Goal: Information Seeking & Learning: Find specific fact

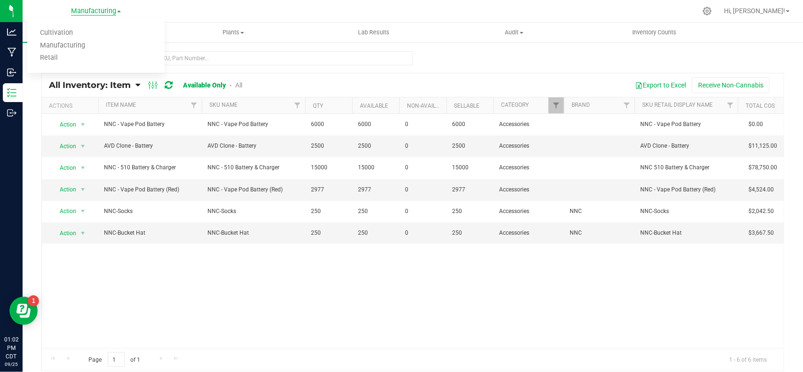
click at [104, 12] on span "Manufacturing" at bounding box center [93, 11] width 45 height 8
click at [352, 298] on div "Action Action Adjust qty Edit lots/costs Global inventory Locate inventory Prin…" at bounding box center [413, 231] width 742 height 234
click at [95, 34] on span "Inventory" at bounding box center [93, 32] width 141 height 8
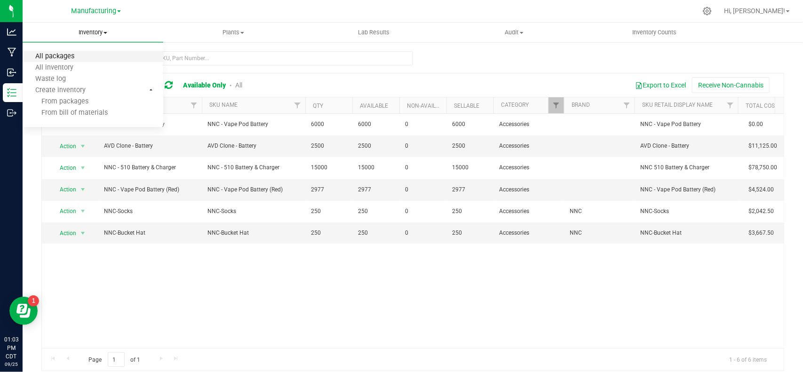
click at [82, 53] on span "All packages" at bounding box center [55, 57] width 64 height 8
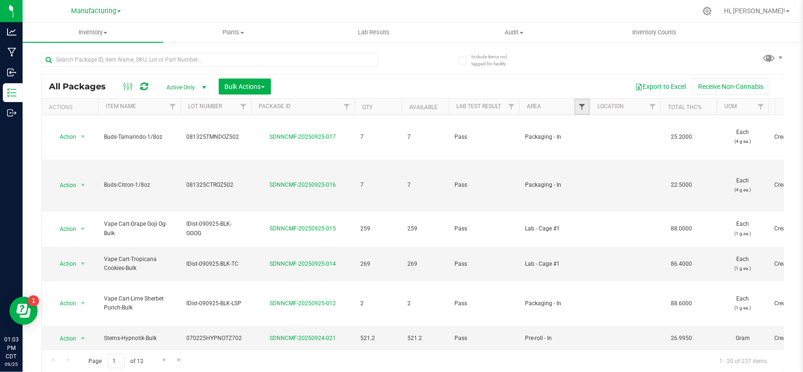
click at [579, 104] on span "Filter" at bounding box center [582, 107] width 8 height 8
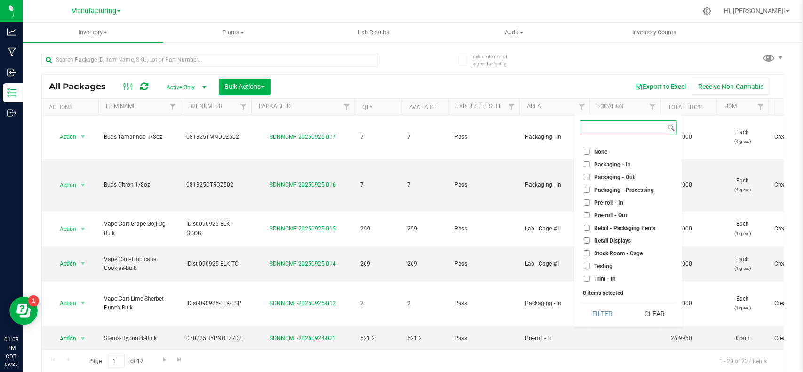
scroll to position [262, 0]
click at [610, 242] on span "Stock Room - Cage" at bounding box center [618, 242] width 48 height 6
click at [590, 242] on input "Stock Room - Cage" at bounding box center [587, 241] width 6 height 6
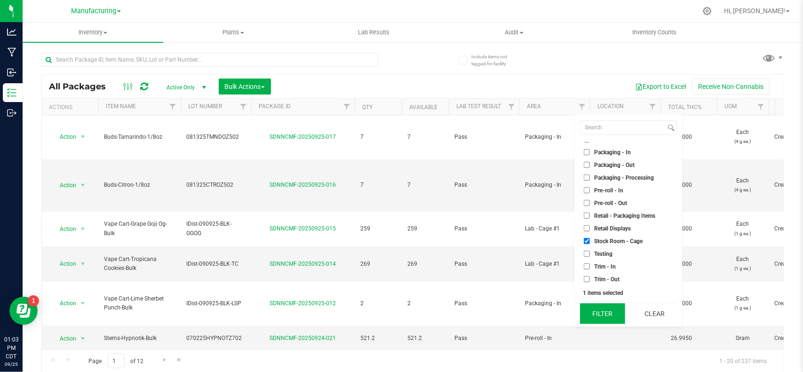
click at [601, 321] on button "Filter" at bounding box center [602, 313] width 45 height 21
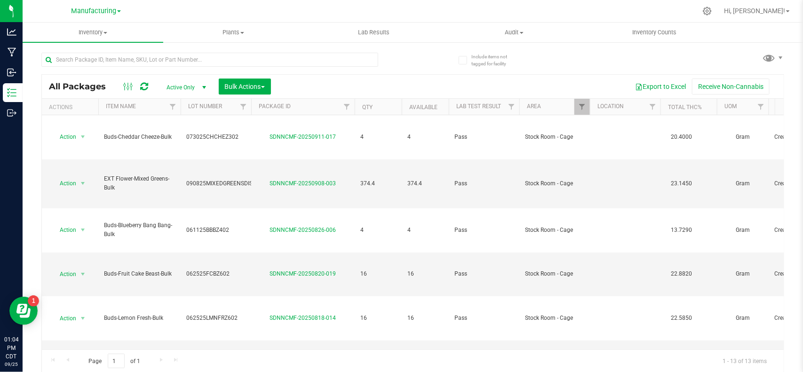
click at [134, 100] on th "Item Name" at bounding box center [139, 107] width 82 height 16
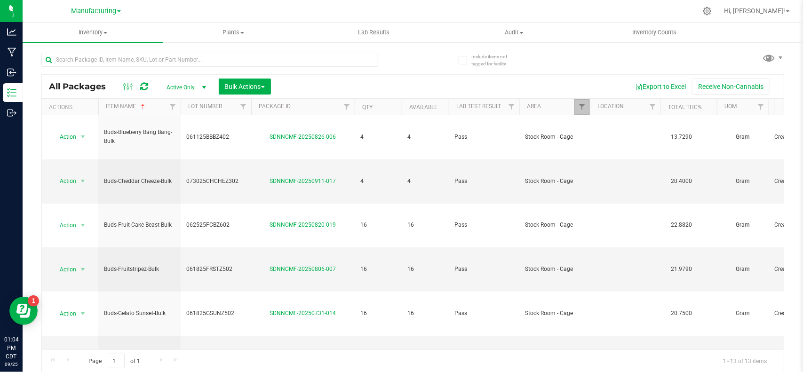
click at [577, 104] on link "Filter" at bounding box center [582, 107] width 16 height 16
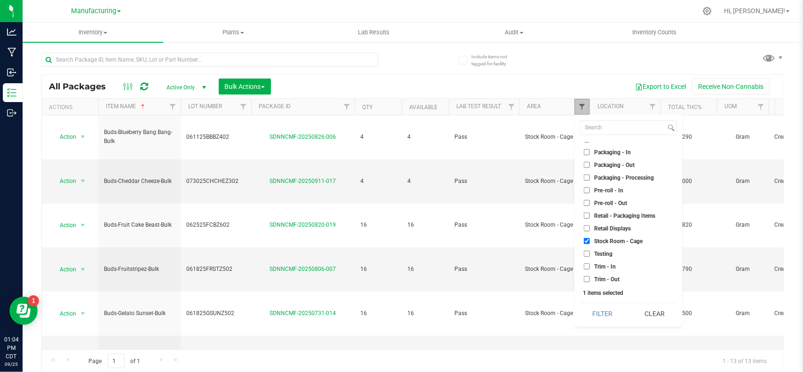
click at [582, 107] on span "Filter" at bounding box center [582, 107] width 8 height 8
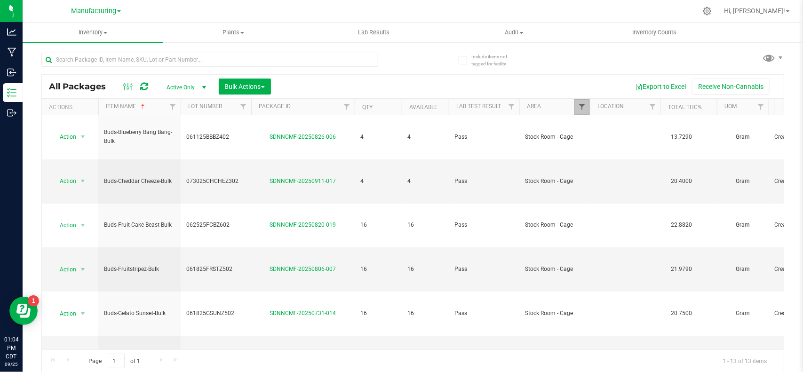
click at [582, 109] on span "Filter" at bounding box center [582, 107] width 8 height 8
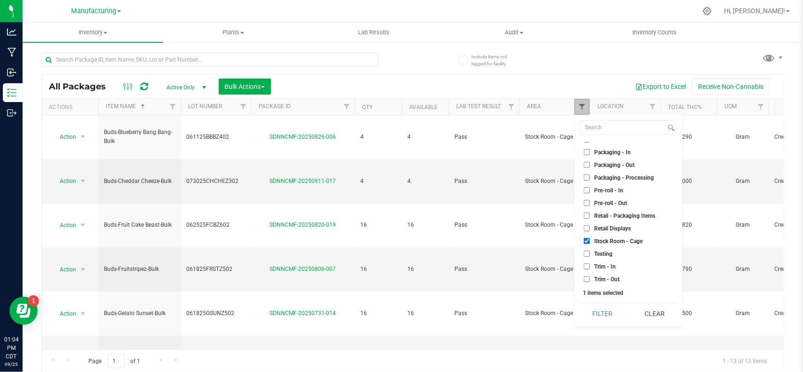
click at [582, 109] on span "Filter" at bounding box center [582, 107] width 8 height 8
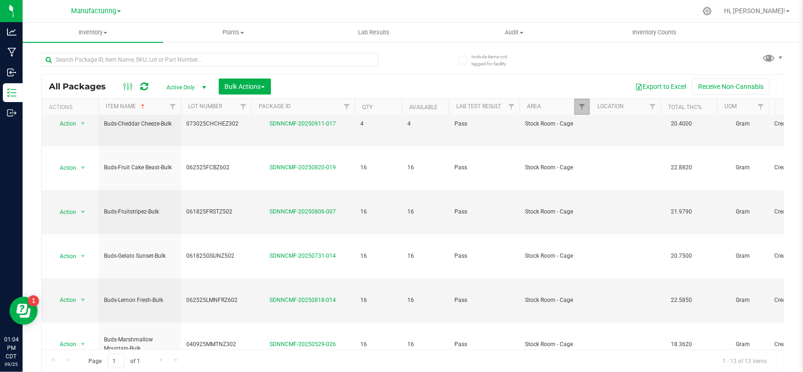
scroll to position [120, 0]
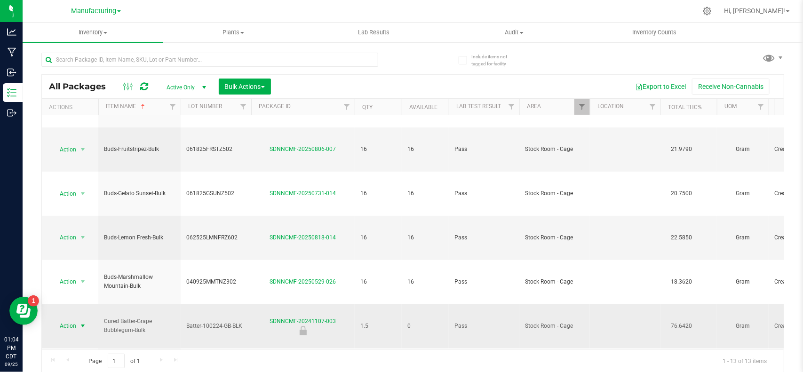
click at [76, 319] on span "Action" at bounding box center [63, 325] width 25 height 13
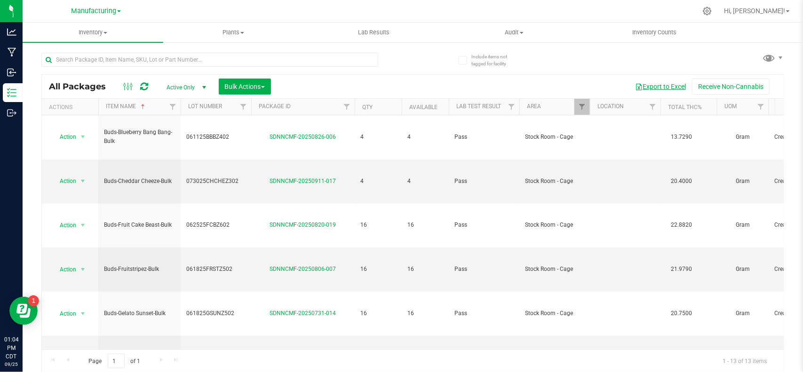
click at [654, 88] on button "Export to Excel" at bounding box center [660, 87] width 63 height 16
click at [577, 107] on link "Filter" at bounding box center [582, 107] width 16 height 16
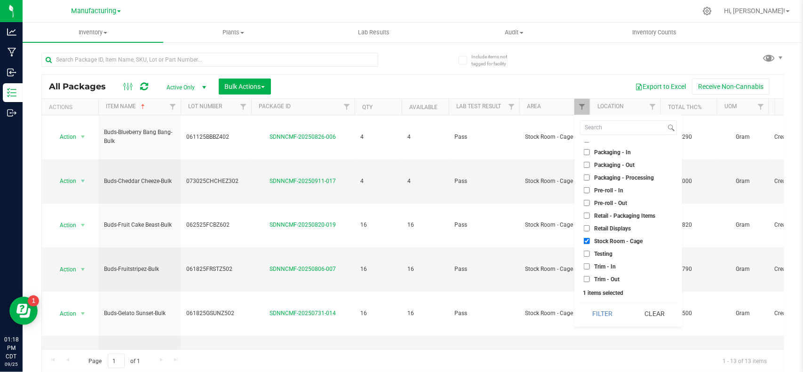
click at [587, 240] on input "Stock Room - Cage" at bounding box center [587, 241] width 6 height 6
checkbox input "false"
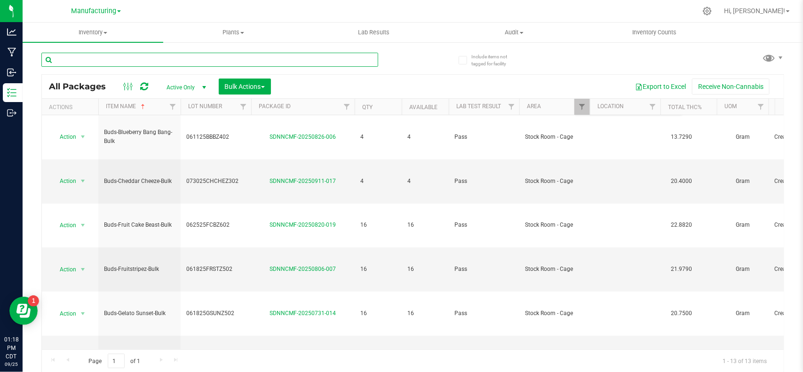
click at [169, 60] on input "text" at bounding box center [209, 60] width 337 height 14
click at [578, 106] on span "Filter" at bounding box center [582, 107] width 8 height 8
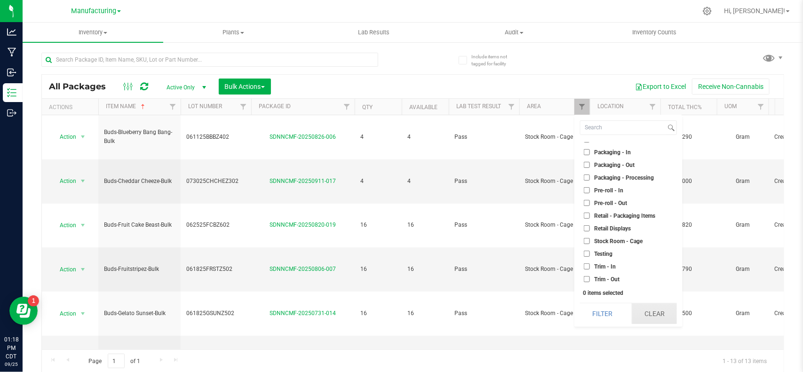
click at [645, 313] on button "Clear" at bounding box center [654, 313] width 45 height 21
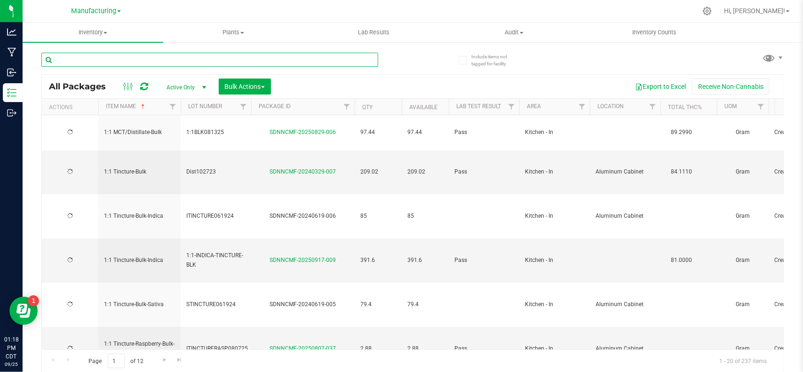
click at [144, 56] on input "text" at bounding box center [209, 60] width 337 height 14
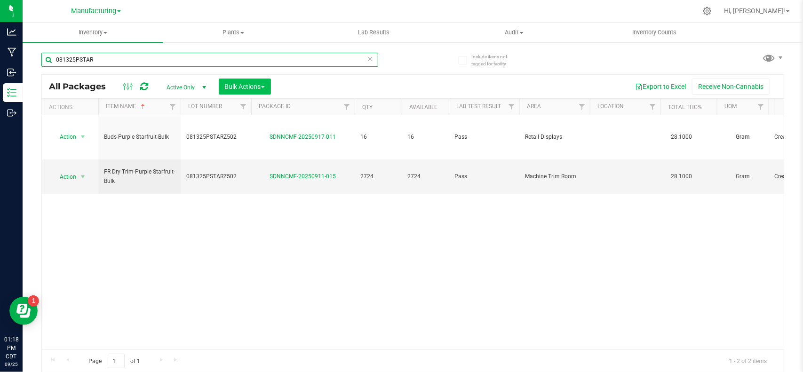
type input "081325PSTAR"
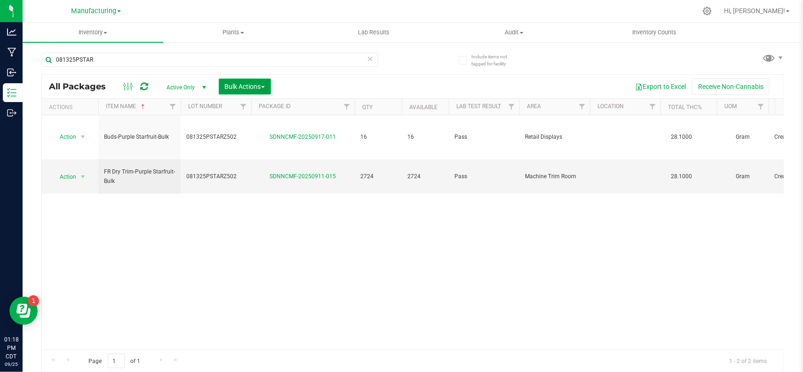
click at [259, 88] on span "Bulk Actions" at bounding box center [245, 87] width 40 height 8
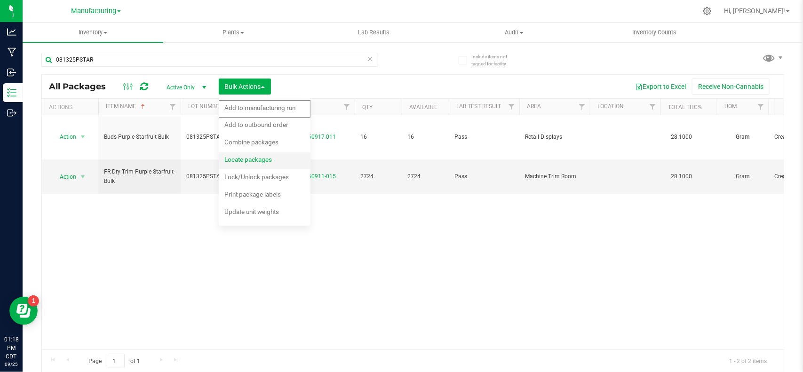
click at [254, 163] on span "Locate packages" at bounding box center [248, 160] width 48 height 8
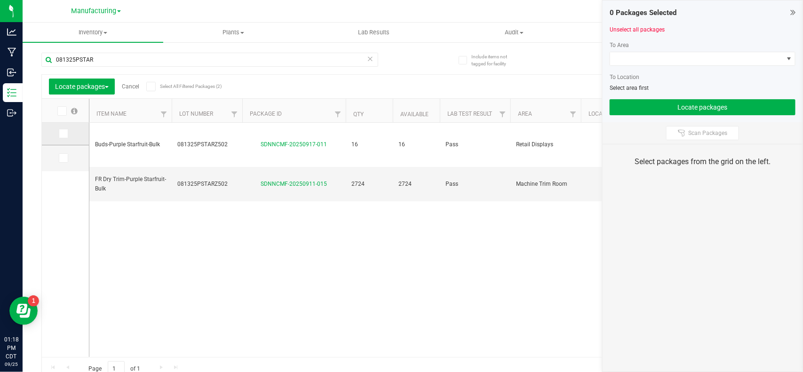
click at [67, 132] on span at bounding box center [63, 133] width 9 height 9
click at [0, 0] on input "checkbox" at bounding box center [0, 0] width 0 height 0
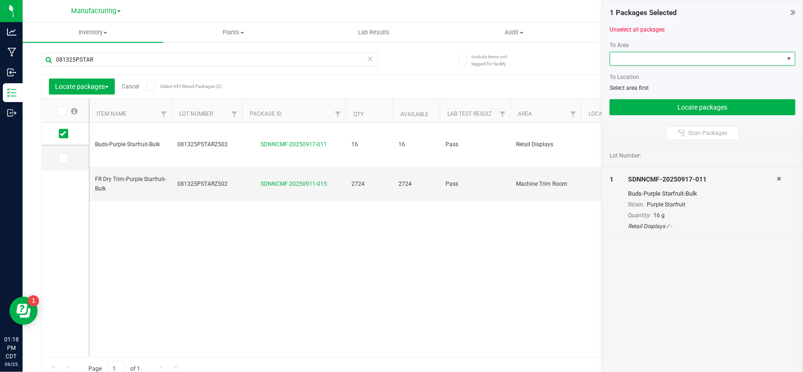
drag, startPoint x: 726, startPoint y: 56, endPoint x: 723, endPoint y: 63, distance: 7.8
click at [726, 56] on span at bounding box center [696, 58] width 173 height 13
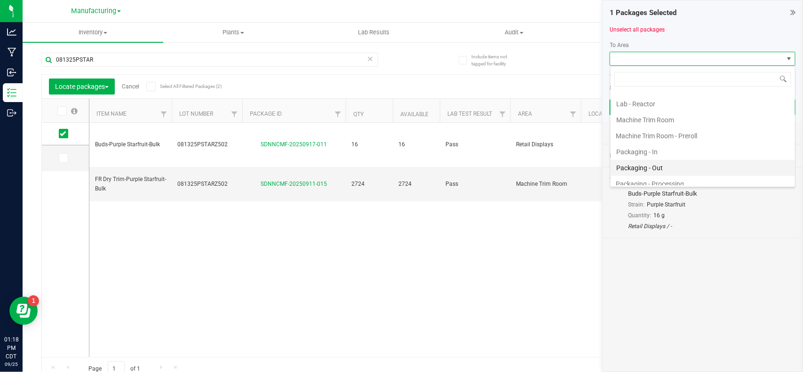
scroll to position [353, 0]
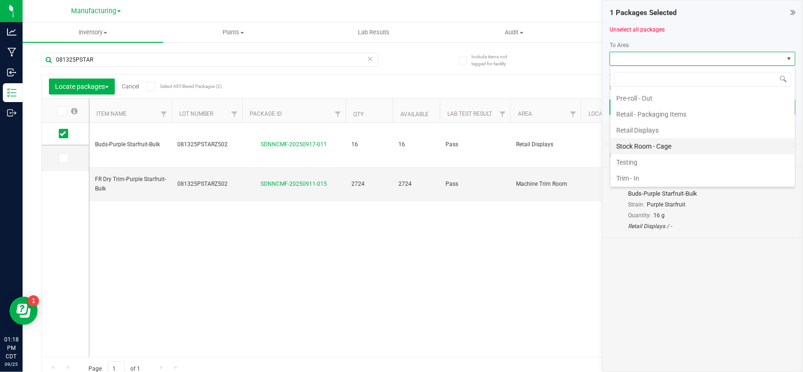
click at [657, 151] on li "Stock Room - Cage" at bounding box center [703, 146] width 184 height 16
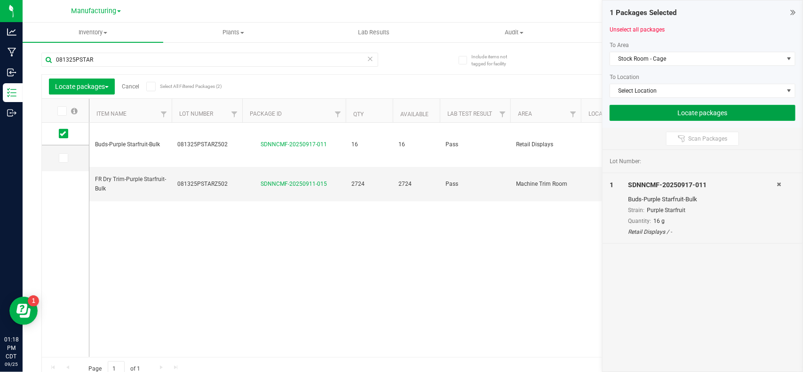
drag, startPoint x: 657, startPoint y: 112, endPoint x: 623, endPoint y: 129, distance: 38.1
click at [657, 113] on button "Locate packages" at bounding box center [703, 113] width 186 height 16
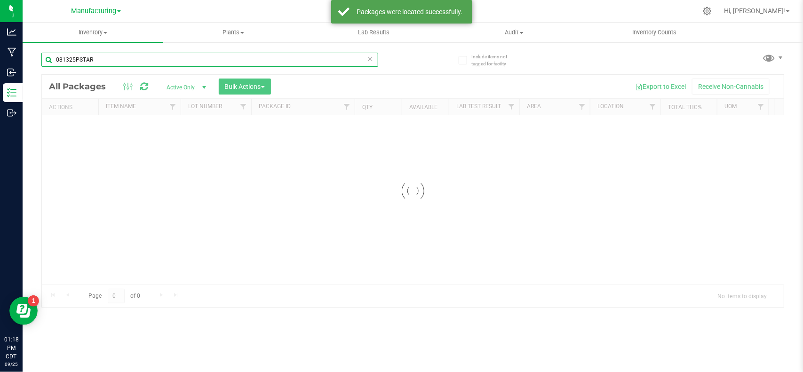
click at [136, 58] on input "081325PSTAR" at bounding box center [209, 60] width 337 height 14
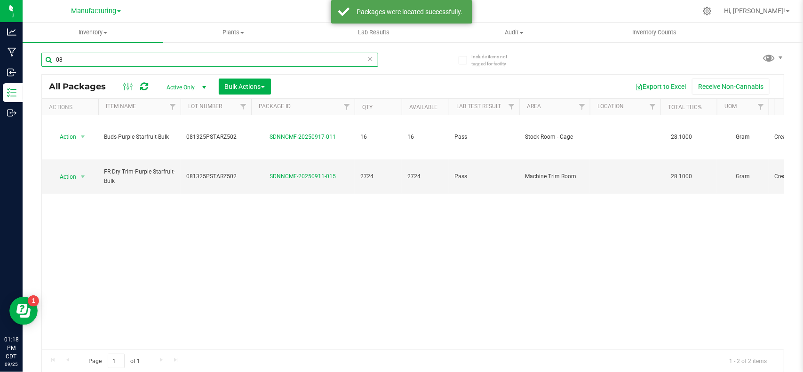
type input "0"
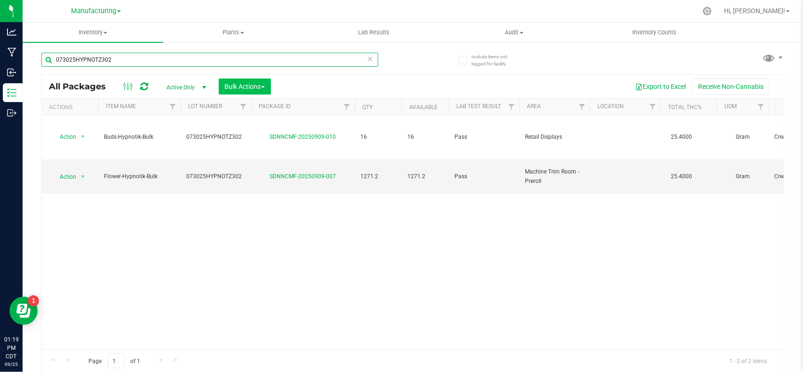
type input "073025HYPNOTZ302"
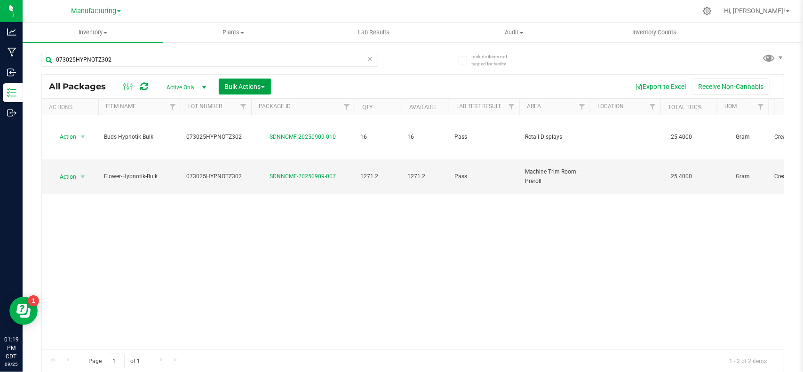
click at [263, 85] on span "Bulk Actions" at bounding box center [245, 87] width 40 height 8
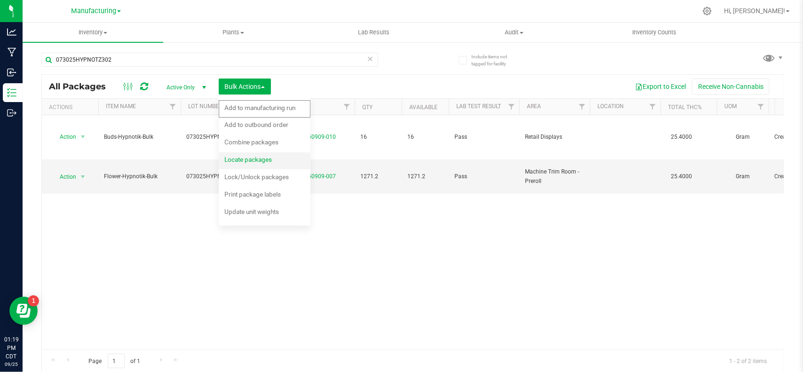
click at [247, 158] on span "Locate packages" at bounding box center [248, 160] width 48 height 8
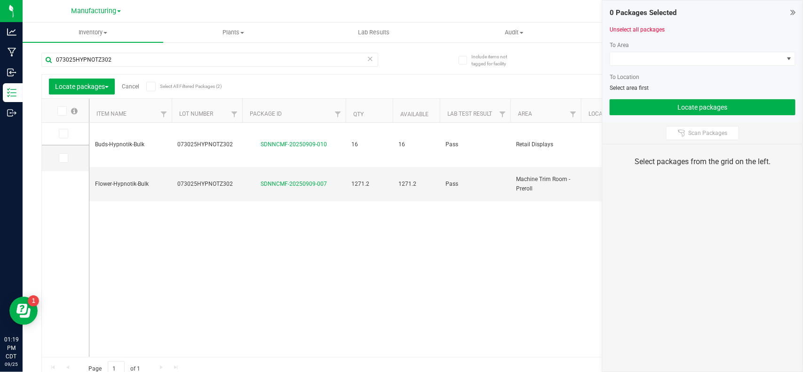
click at [63, 134] on icon at bounding box center [63, 134] width 6 height 0
click at [0, 0] on input "checkbox" at bounding box center [0, 0] width 0 height 0
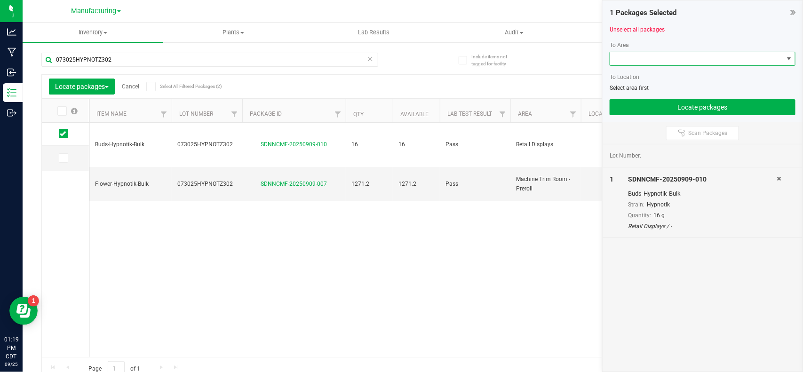
click at [643, 55] on span at bounding box center [696, 58] width 173 height 13
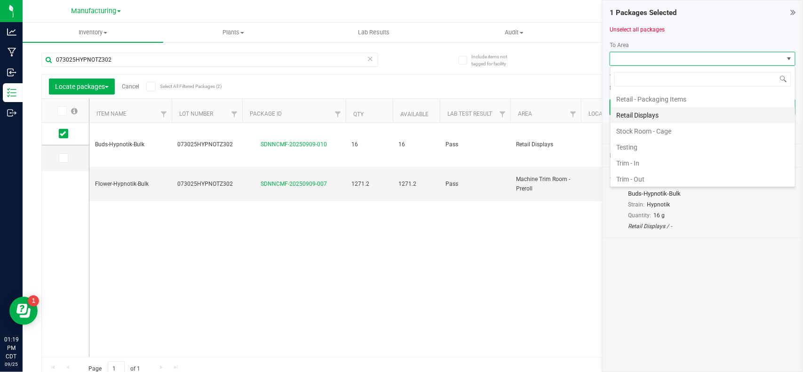
scroll to position [376, 0]
click at [653, 132] on li "Stock Room - Cage" at bounding box center [703, 129] width 184 height 16
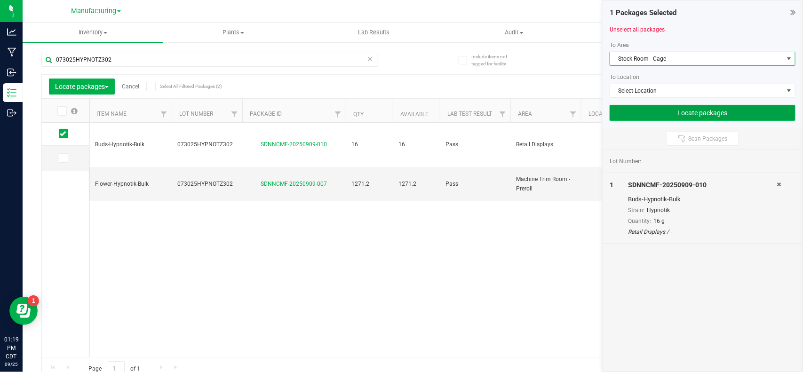
click at [652, 114] on button "Locate packages" at bounding box center [703, 113] width 186 height 16
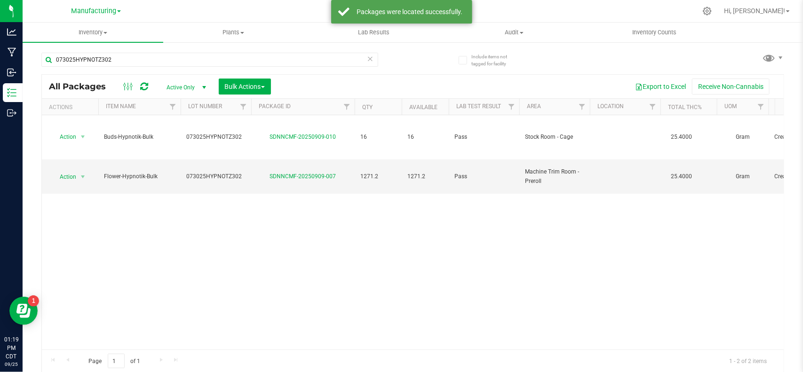
click at [367, 61] on icon at bounding box center [370, 58] width 7 height 11
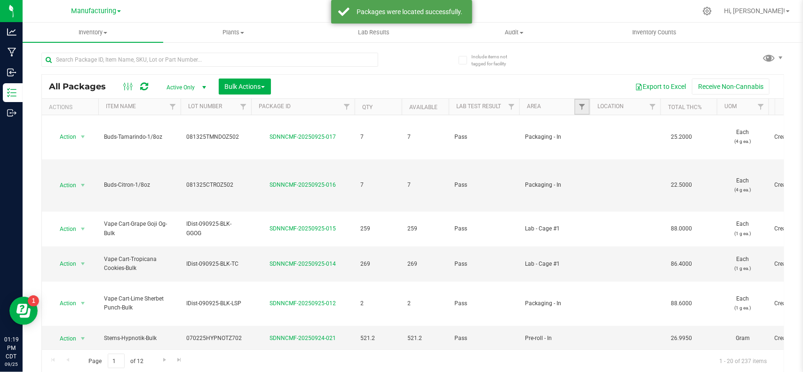
click at [582, 102] on link "Filter" at bounding box center [582, 107] width 16 height 16
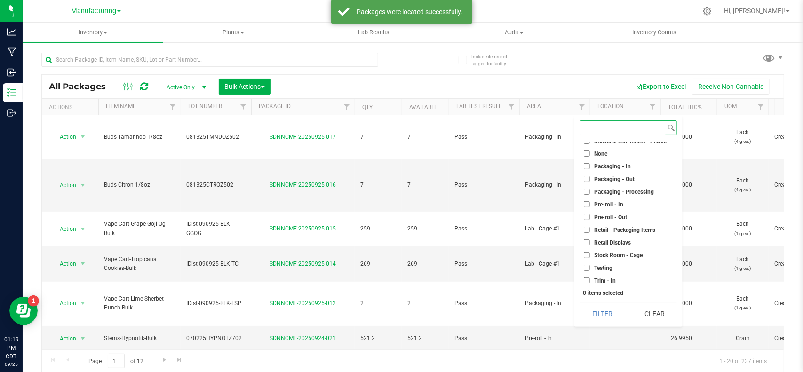
scroll to position [262, 0]
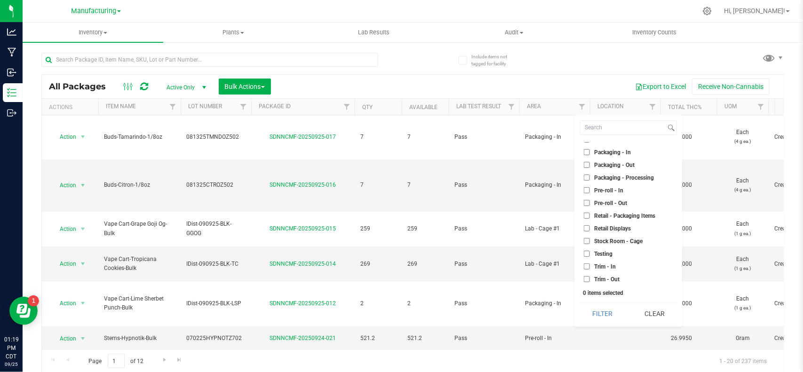
click at [605, 241] on span "Stock Room - Cage" at bounding box center [618, 242] width 48 height 6
click at [590, 241] on input "Stock Room - Cage" at bounding box center [587, 241] width 6 height 6
checkbox input "true"
click at [594, 317] on button "Filter" at bounding box center [602, 313] width 45 height 21
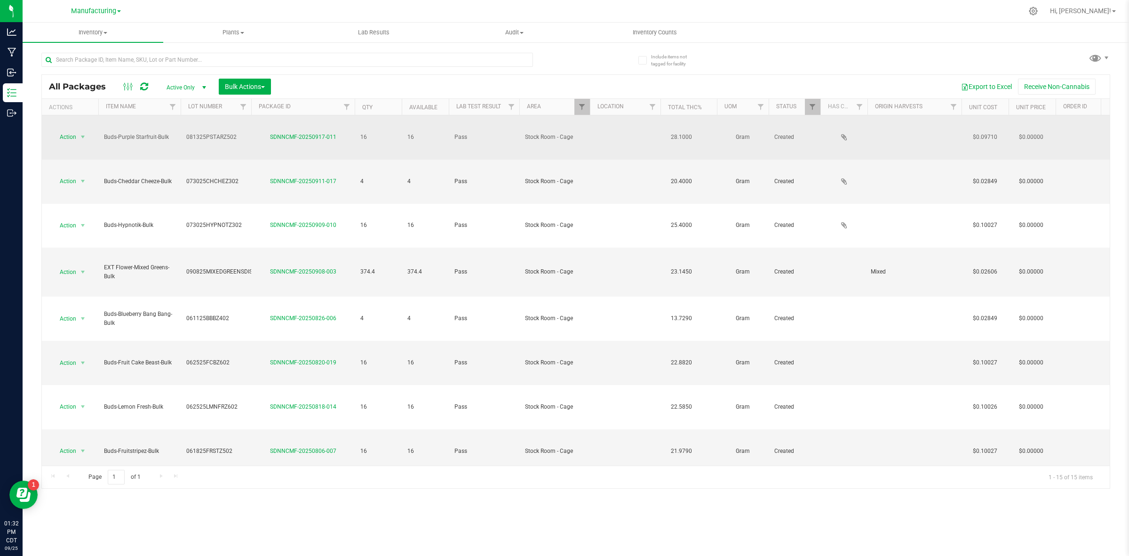
drag, startPoint x: 104, startPoint y: 129, endPoint x: 176, endPoint y: 129, distance: 72.5
click at [176, 129] on td "Buds-Purple Starfruit-Bulk" at bounding box center [139, 137] width 82 height 44
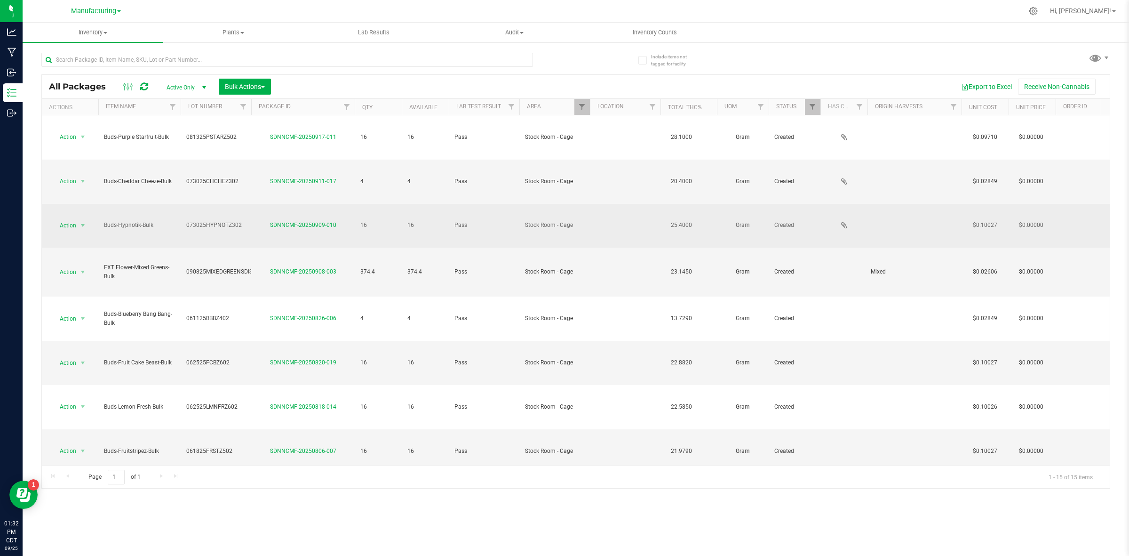
copy span "Buds-Purple Starfruit-Bulk"
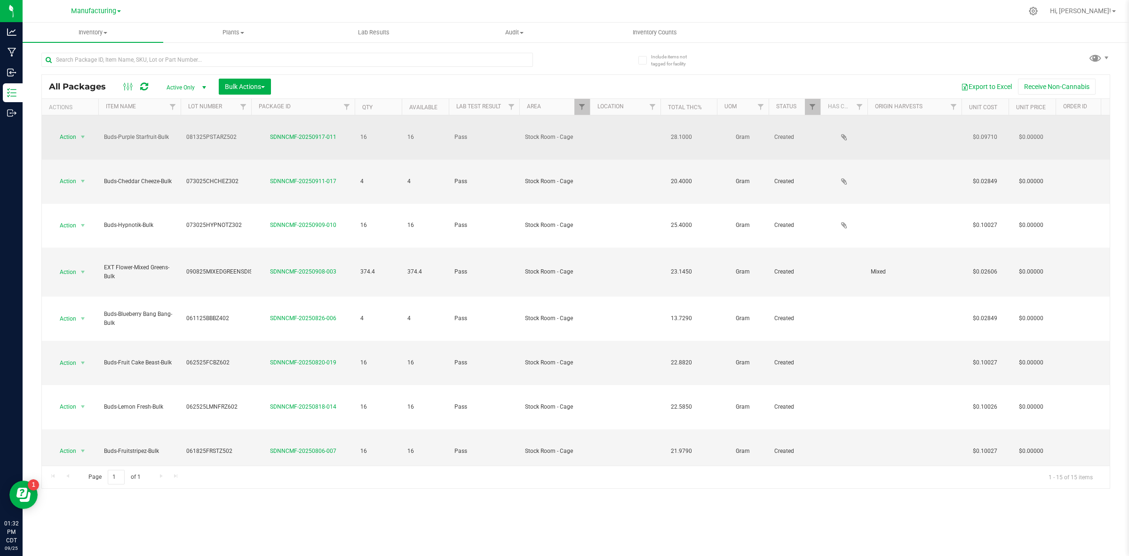
drag, startPoint x: 231, startPoint y: 128, endPoint x: 176, endPoint y: 124, distance: 54.7
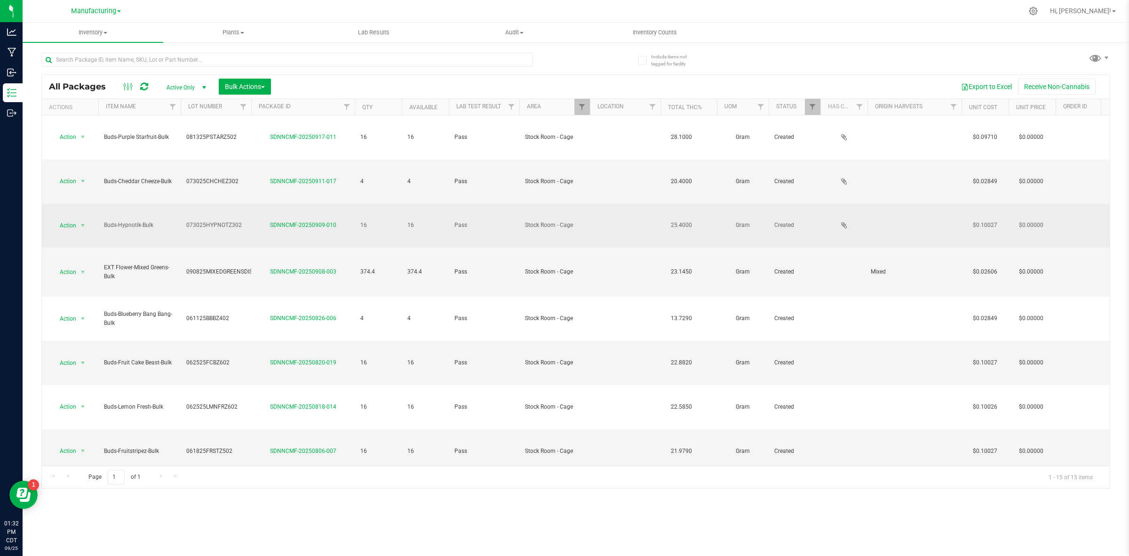
copy tr "081325PSTARZ502"
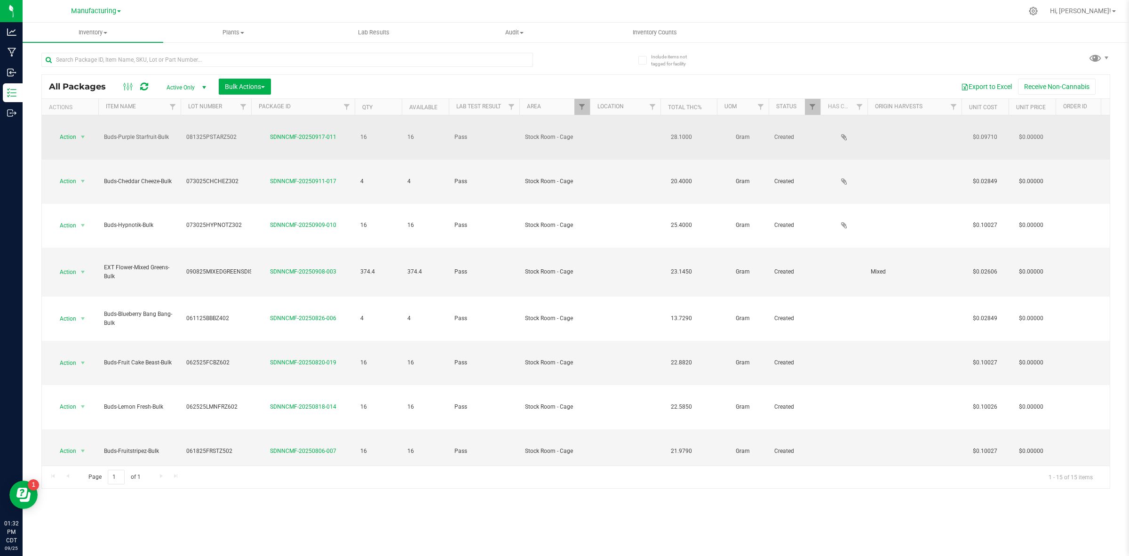
drag, startPoint x: 285, startPoint y: 136, endPoint x: 267, endPoint y: 136, distance: 17.9
click at [267, 136] on td "SDNNCMF-20250917-011" at bounding box center [303, 137] width 104 height 44
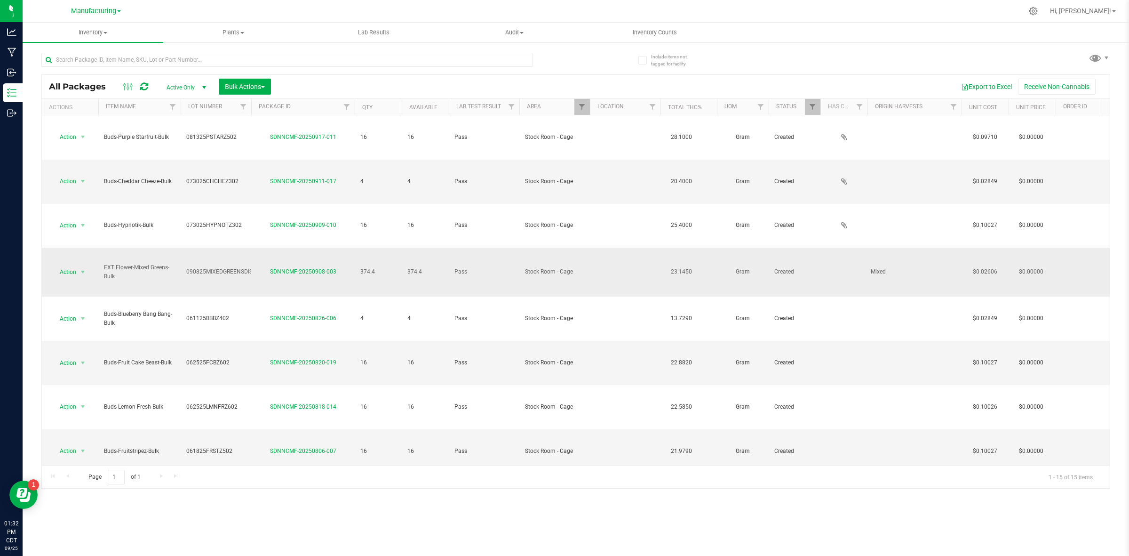
copy link "SDNNCMF-20250917-011"
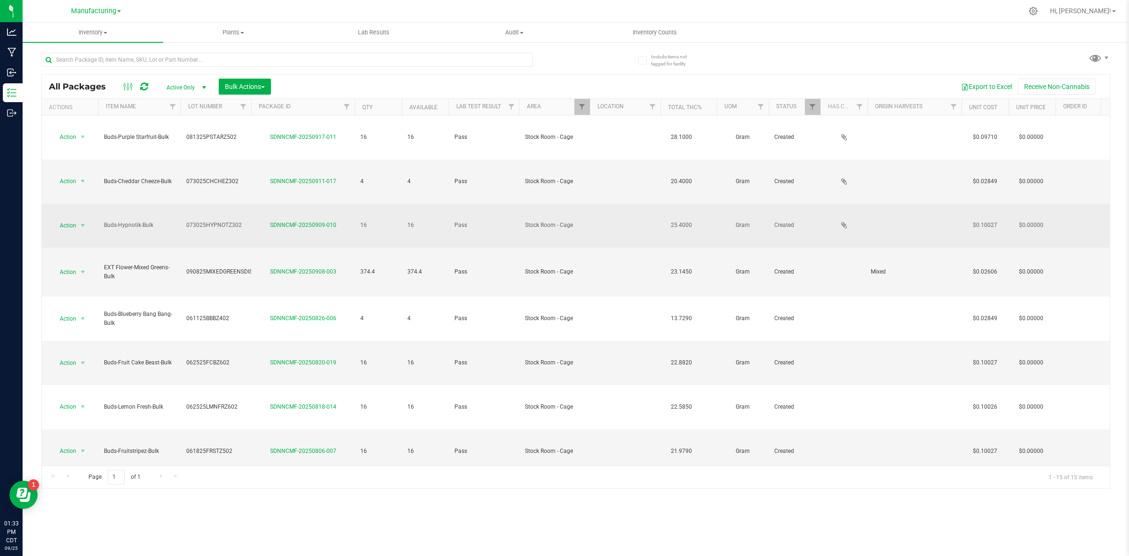
drag, startPoint x: 128, startPoint y: 170, endPoint x: 97, endPoint y: 172, distance: 30.6
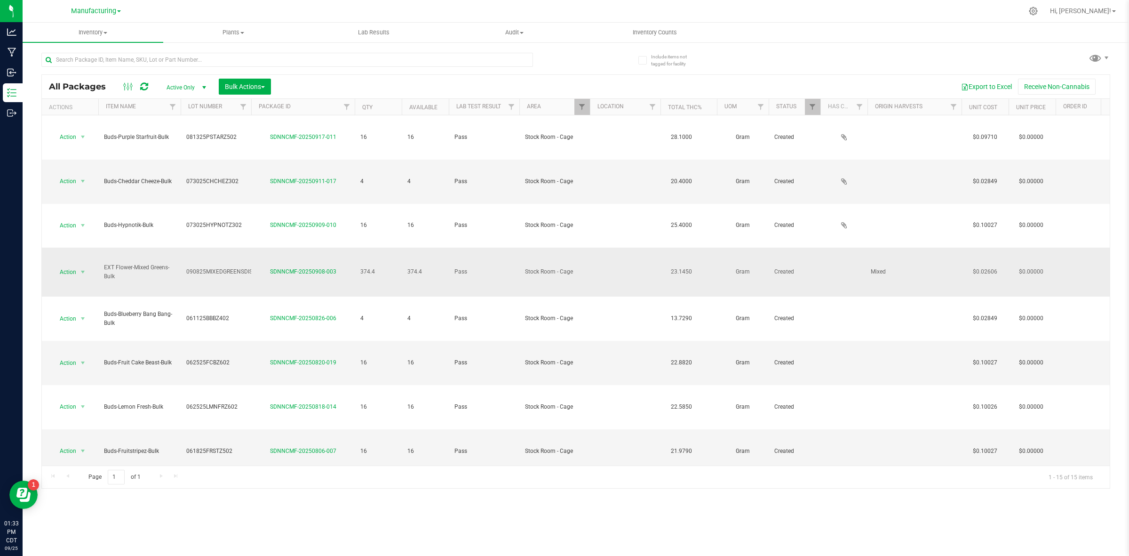
copy tr "Action Adjust qty Create package Edit attributes Global inventory Locate packag…"
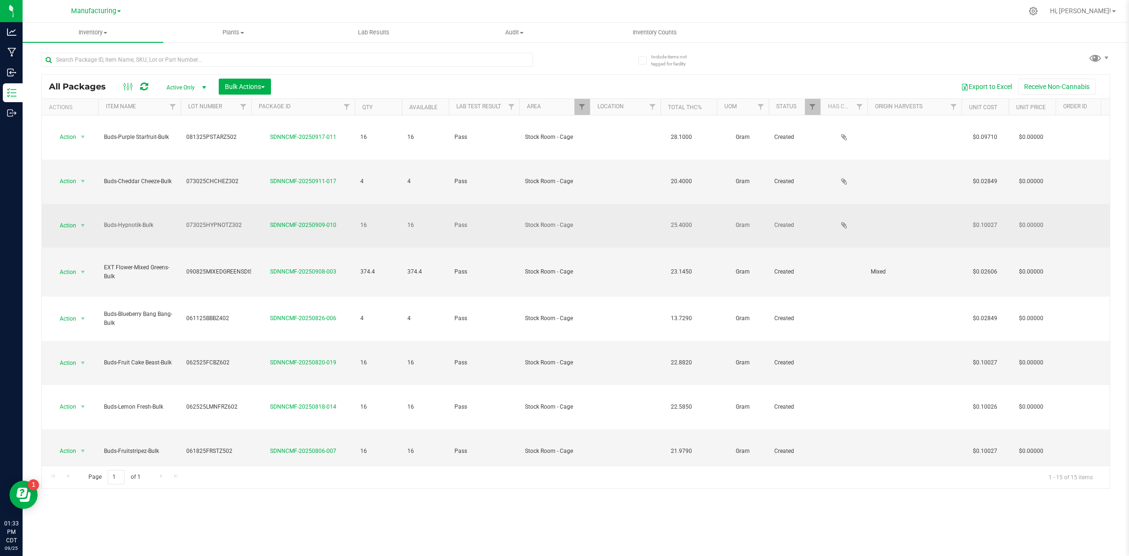
drag, startPoint x: 250, startPoint y: 170, endPoint x: 180, endPoint y: 173, distance: 70.2
click at [181, 204] on td "073025HYPNOTZ302" at bounding box center [216, 226] width 71 height 44
drag, startPoint x: 245, startPoint y: 170, endPoint x: 175, endPoint y: 177, distance: 70.0
drag, startPoint x: 285, startPoint y: 177, endPoint x: 263, endPoint y: 176, distance: 21.6
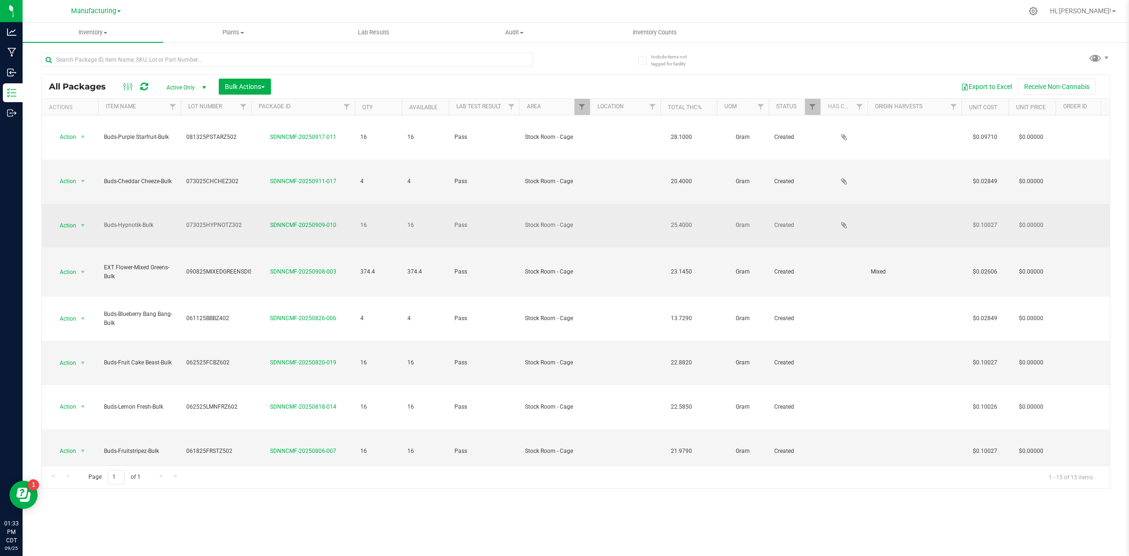
click at [263, 204] on td "SDNNCMF-20250909-010" at bounding box center [303, 226] width 104 height 44
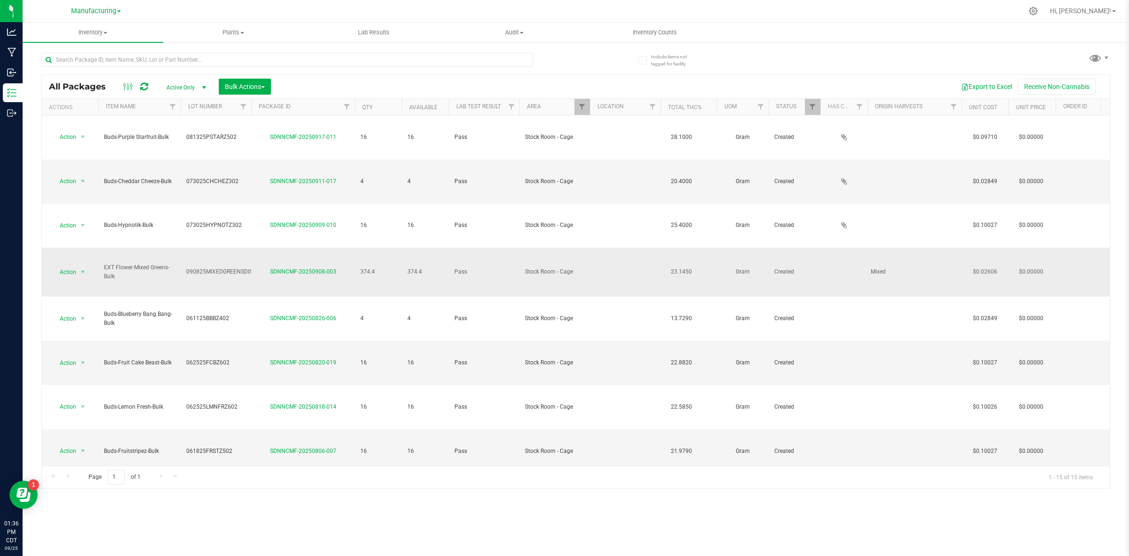
click at [394, 247] on td "374.4" at bounding box center [378, 271] width 47 height 49
